Goal: Task Accomplishment & Management: Use online tool/utility

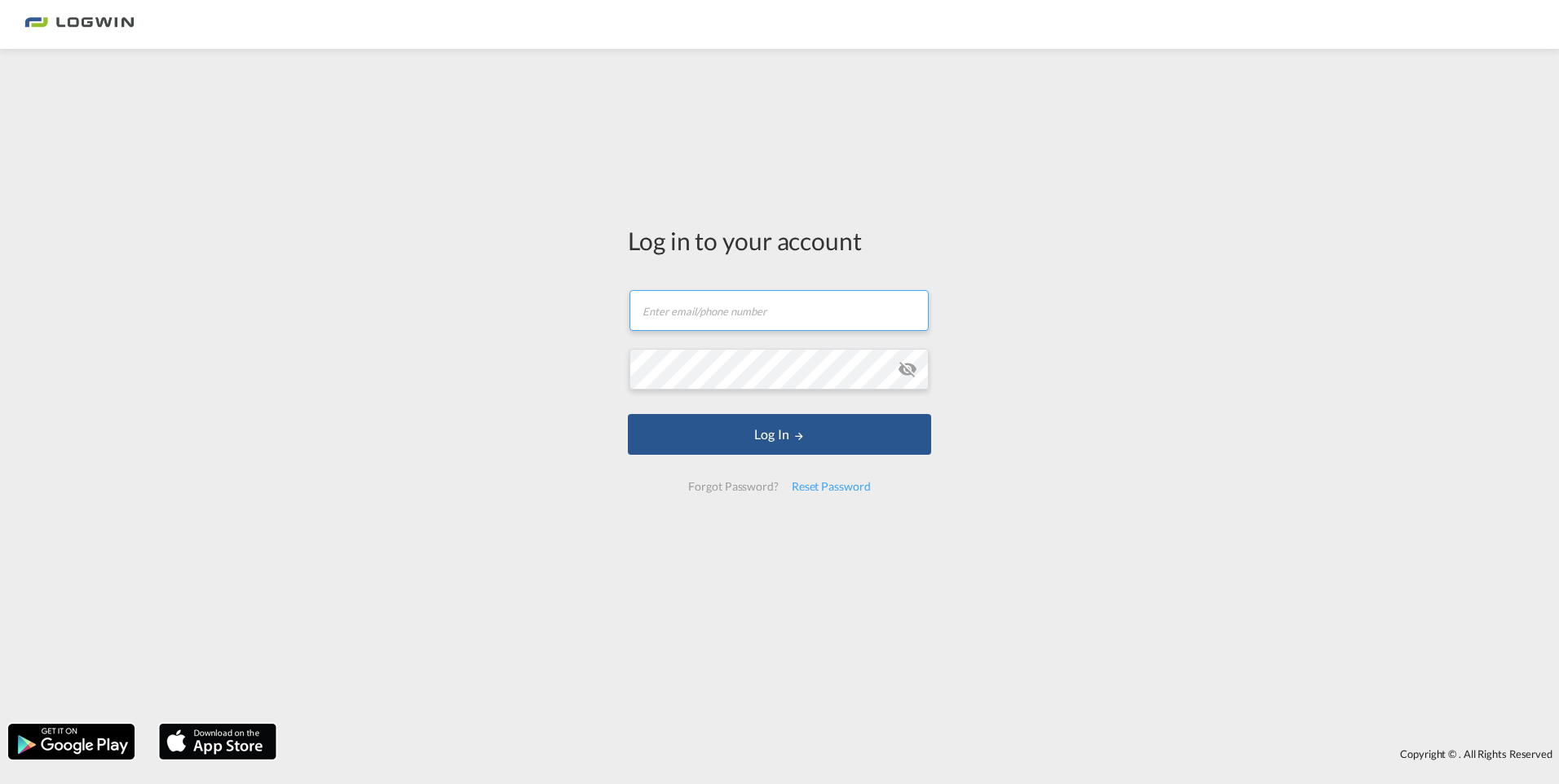
click at [751, 321] on input "text" at bounding box center [779, 309] width 299 height 40
type input "[EMAIL_ADDRESS][PERSON_NAME][DOMAIN_NAME]"
click at [727, 307] on input "text" at bounding box center [779, 309] width 299 height 40
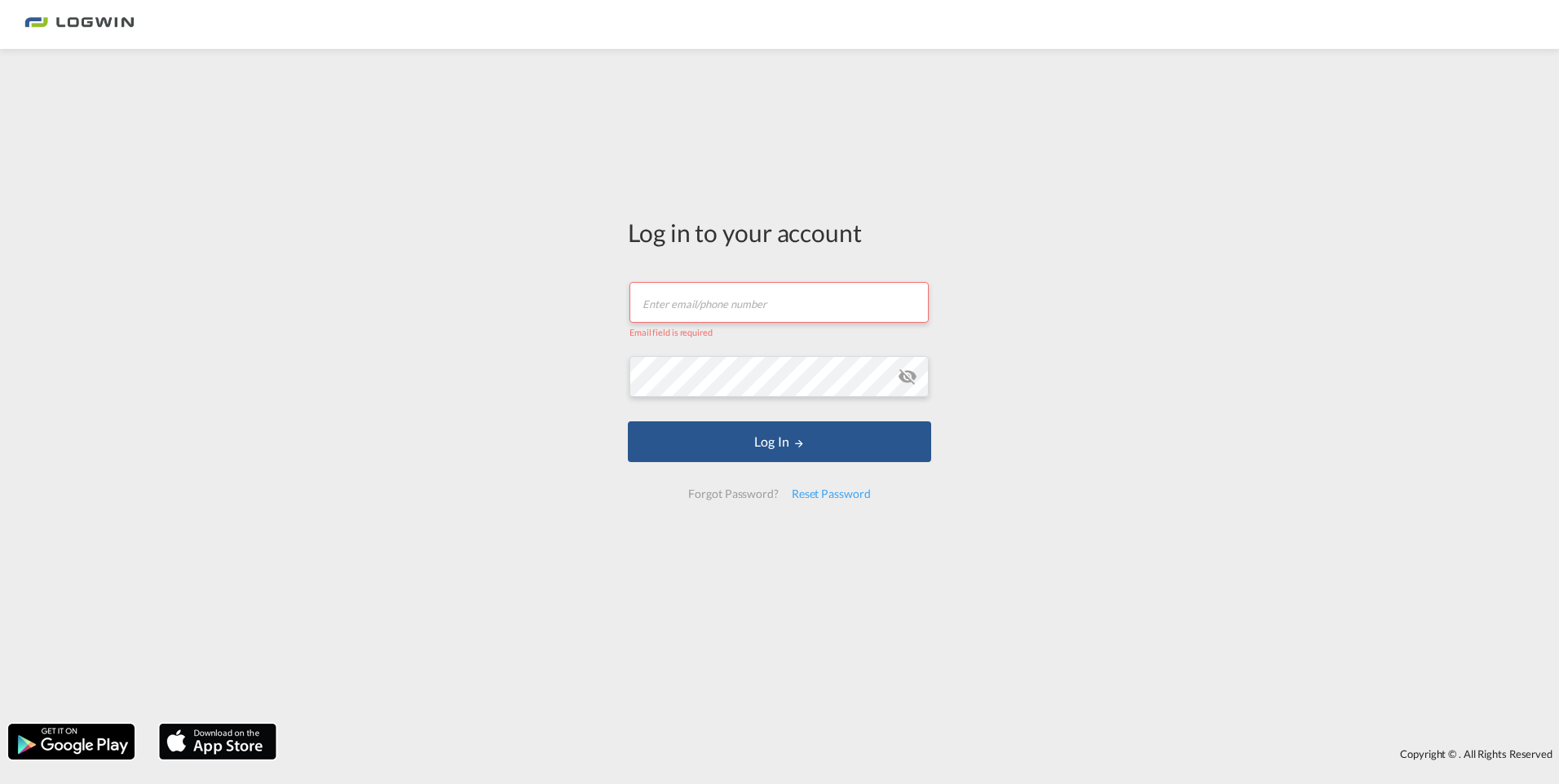
click at [684, 305] on input "text" at bounding box center [779, 302] width 299 height 40
paste input "lukas.windt@logwin-logistics.com"
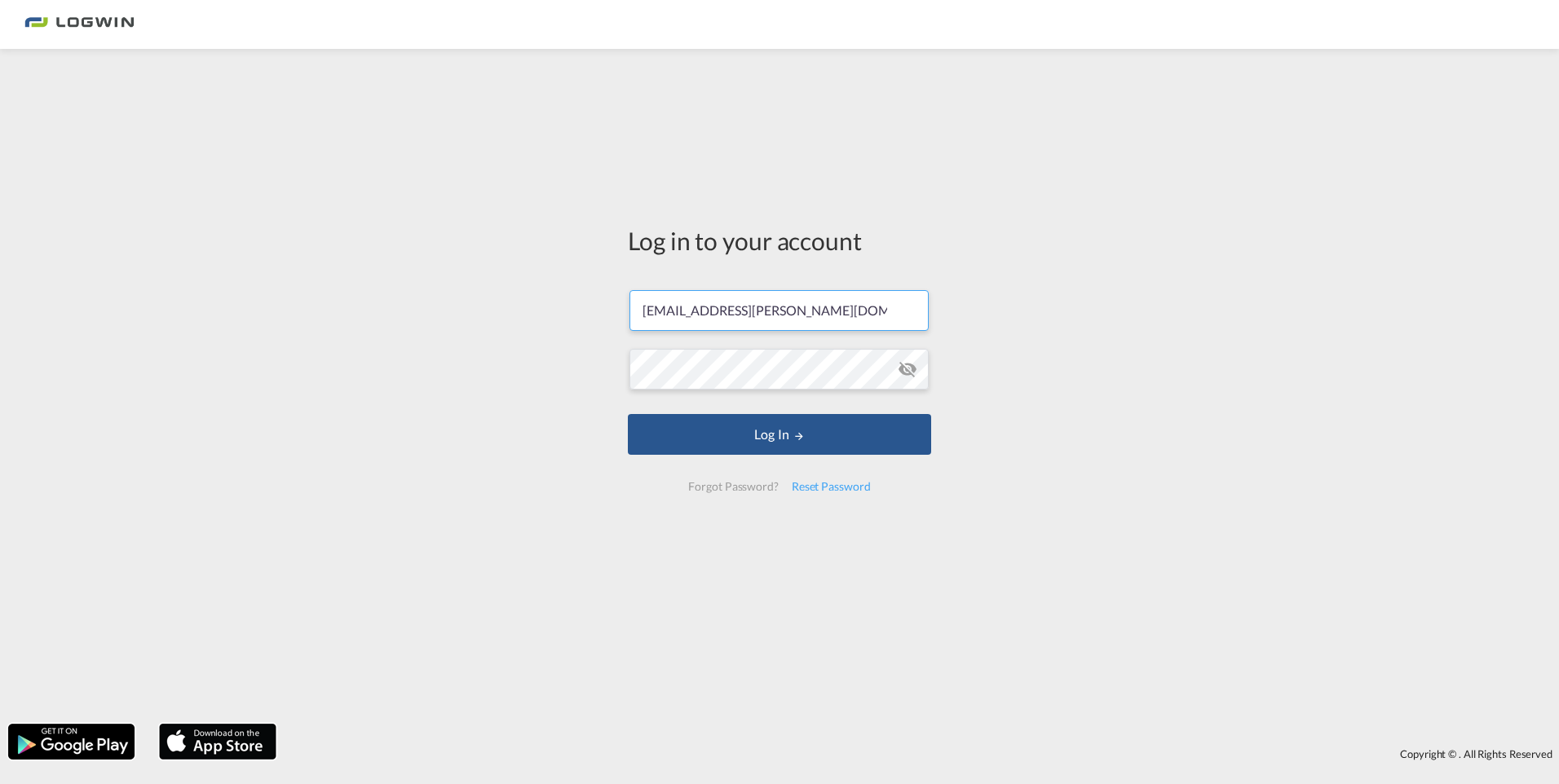
type input "lukas.windt@logwin-logistics.com"
click at [724, 447] on button "Log In" at bounding box center [779, 434] width 303 height 40
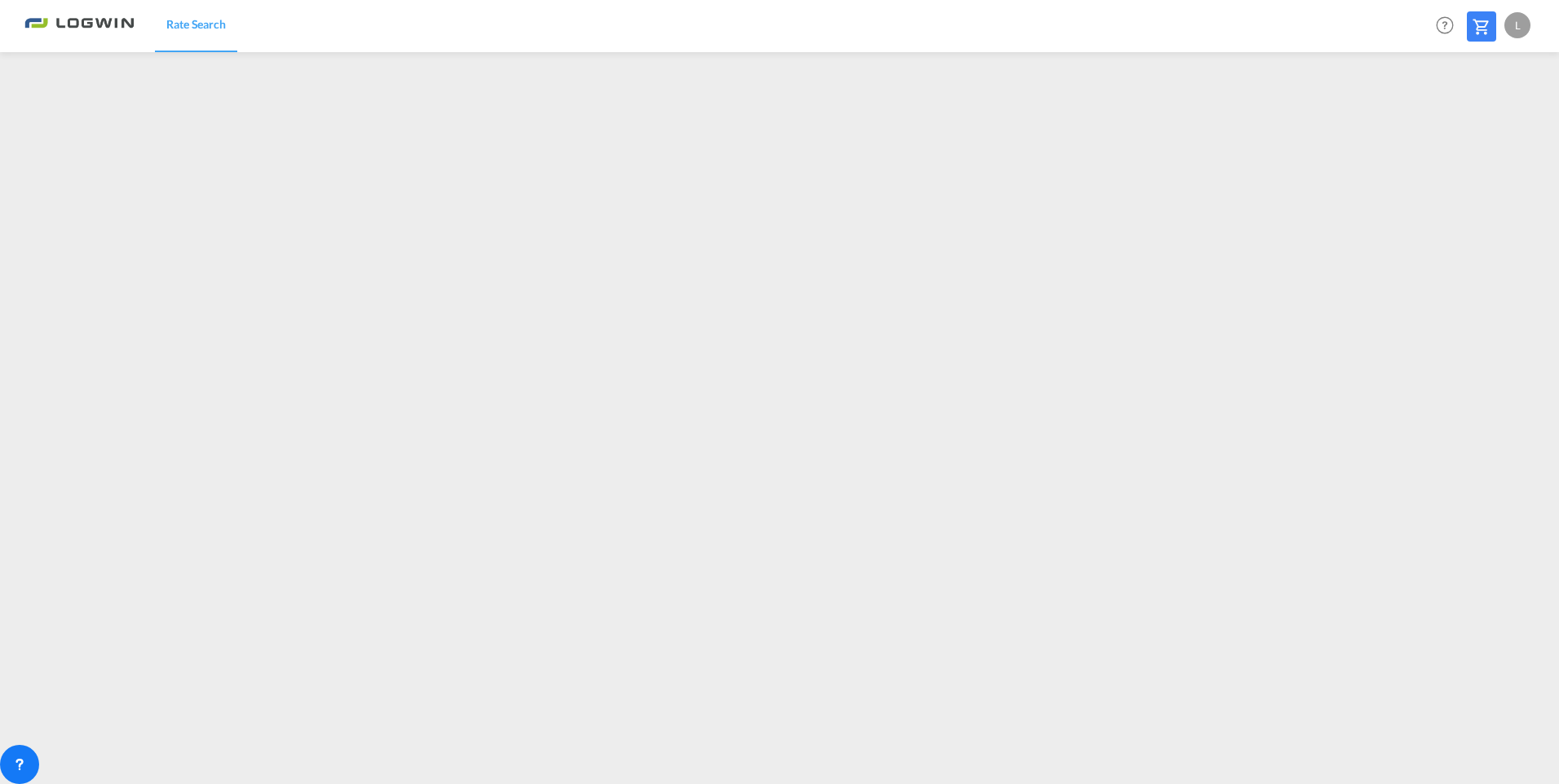
click at [1478, 24] on md-icon at bounding box center [1481, 26] width 20 height 20
